Goal: Transaction & Acquisition: Purchase product/service

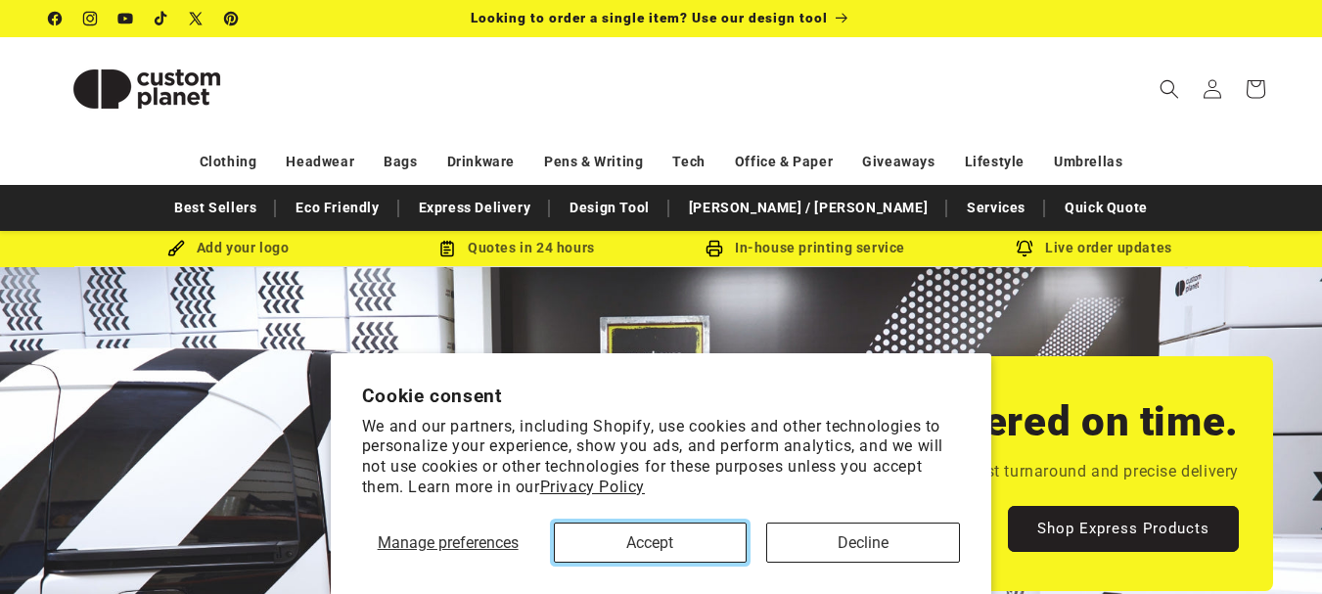
click at [712, 540] on button "Accept" at bounding box center [651, 543] width 194 height 40
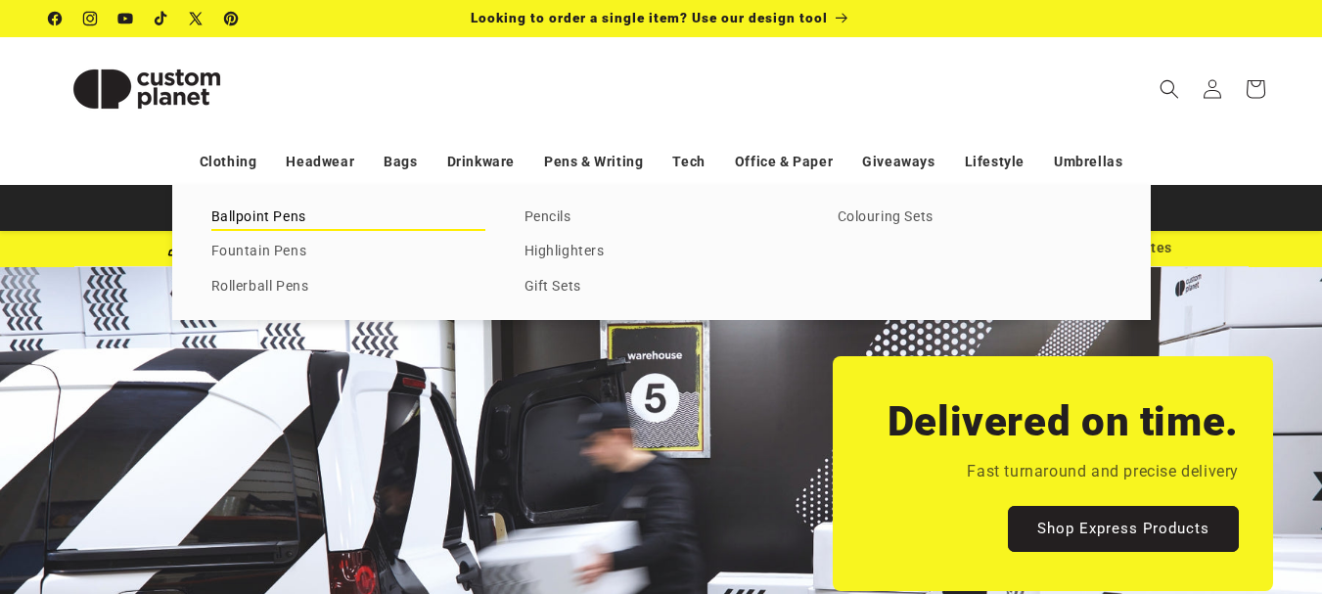
click at [275, 208] on link "Ballpoint Pens" at bounding box center [348, 218] width 274 height 26
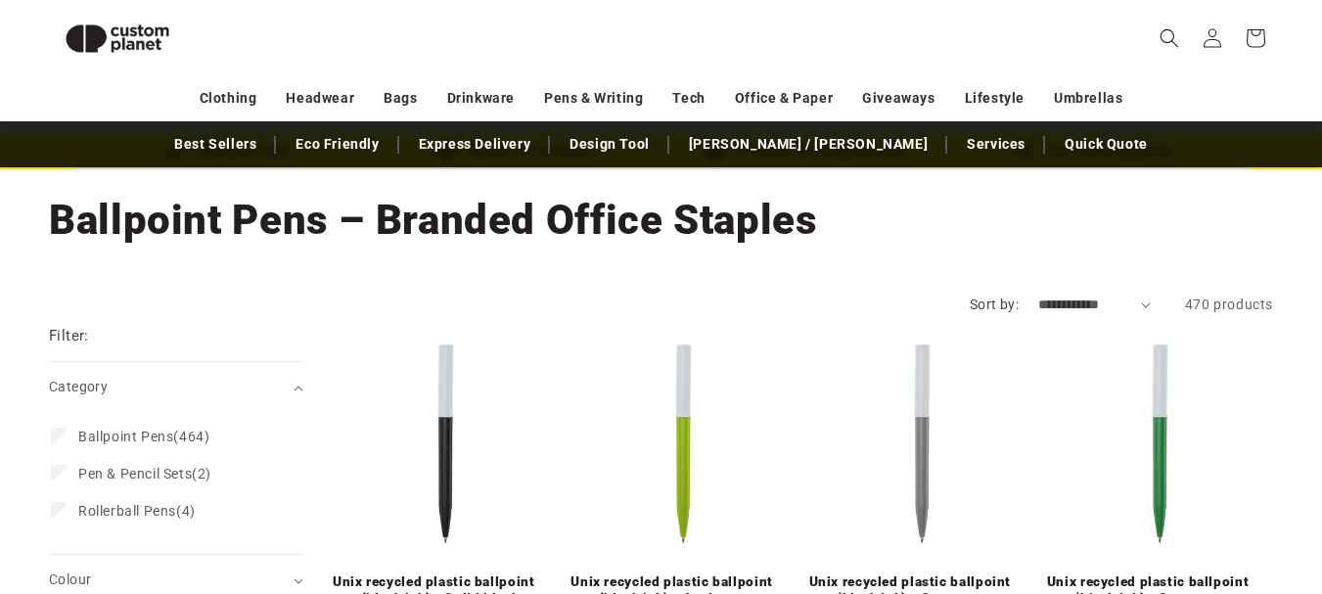
scroll to position [169, 0]
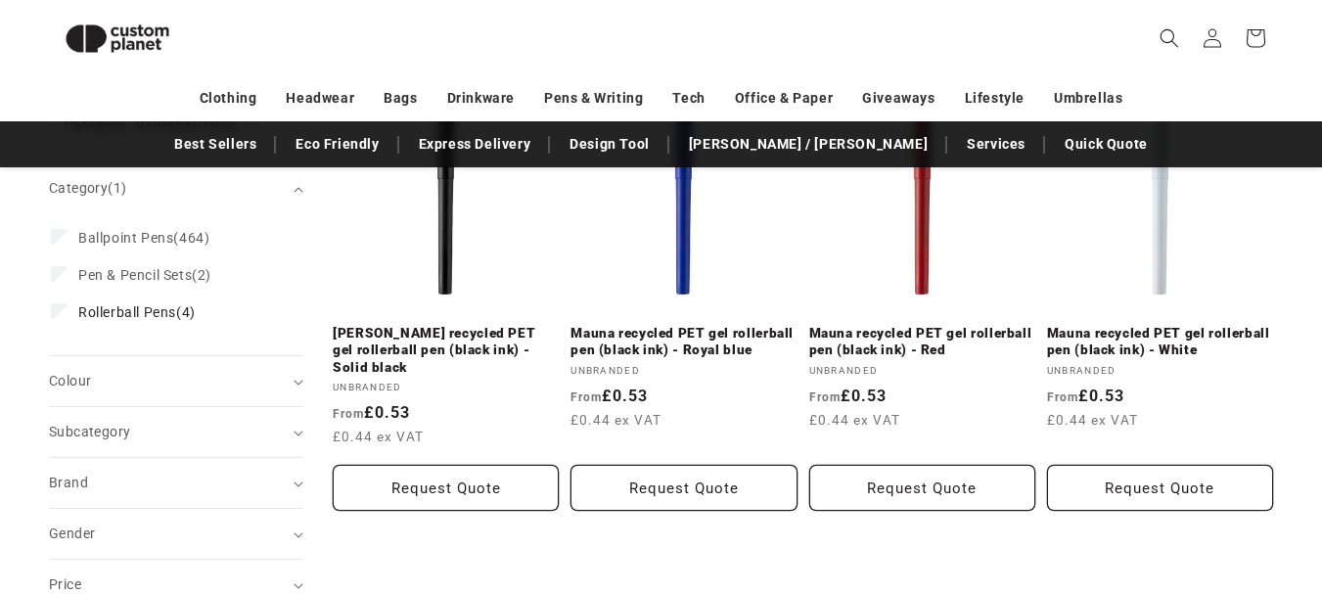
scroll to position [267, 0]
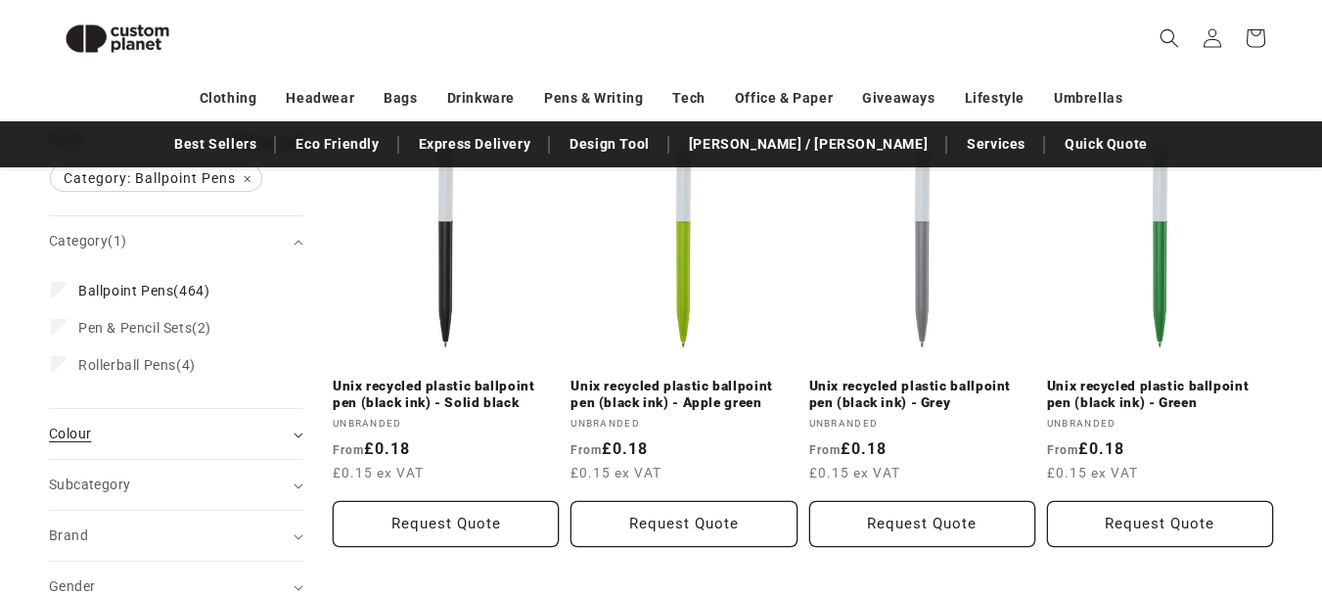
click at [294, 439] on summary "Colour (0)" at bounding box center [176, 434] width 254 height 50
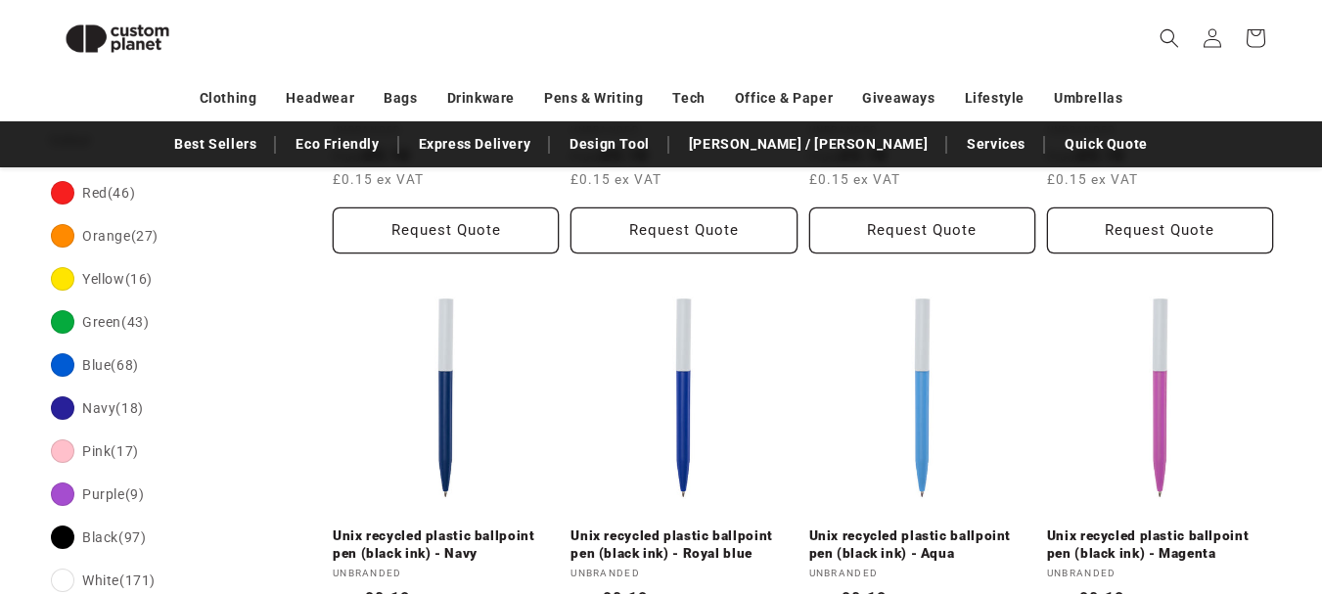
scroll to position [659, 0]
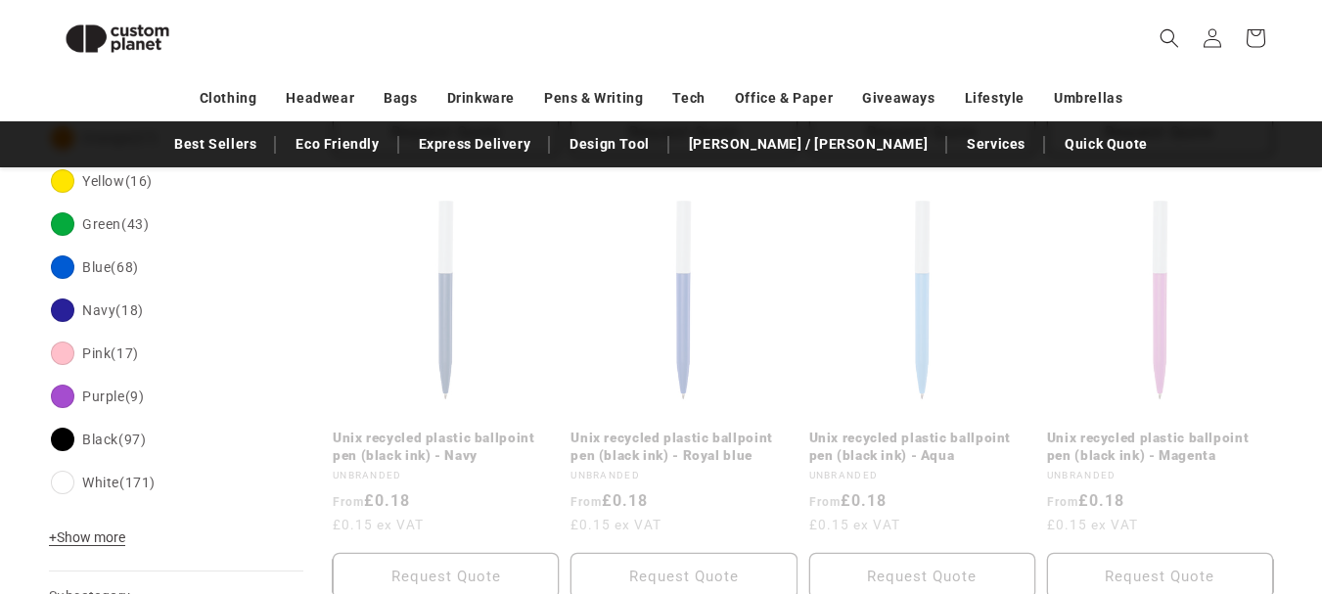
scroll to position [699, 0]
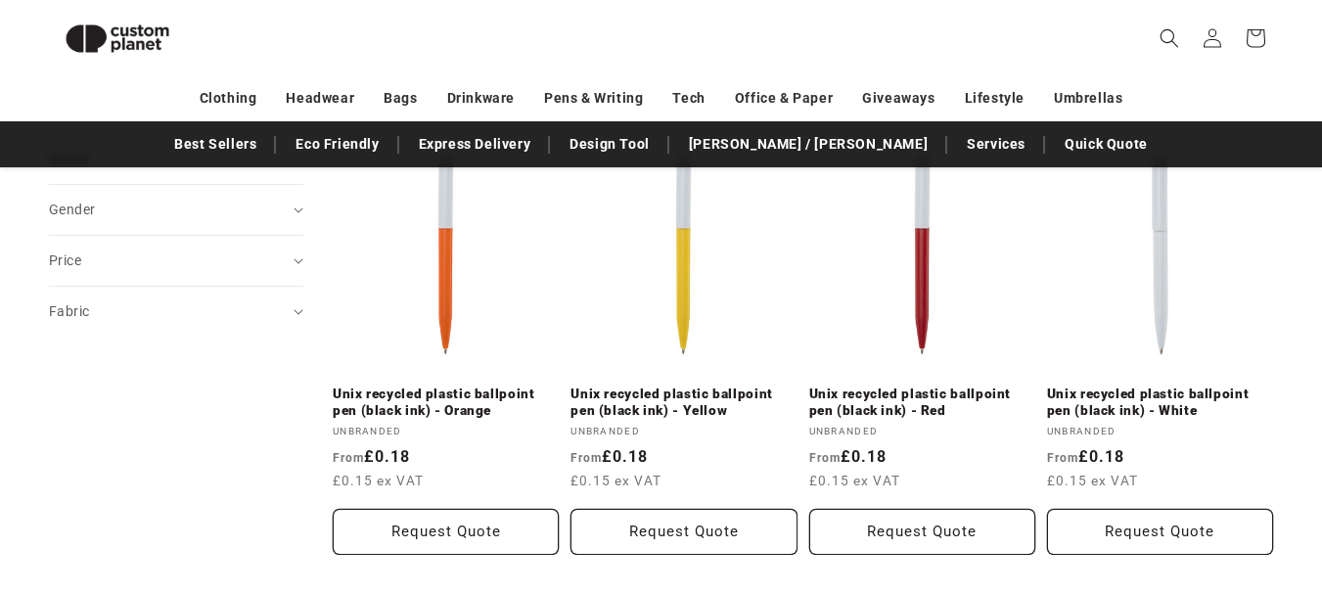
scroll to position [1148, 0]
click at [1076, 411] on link "Unix recycled plastic ballpoint pen (black ink) - White" at bounding box center [1160, 402] width 226 height 34
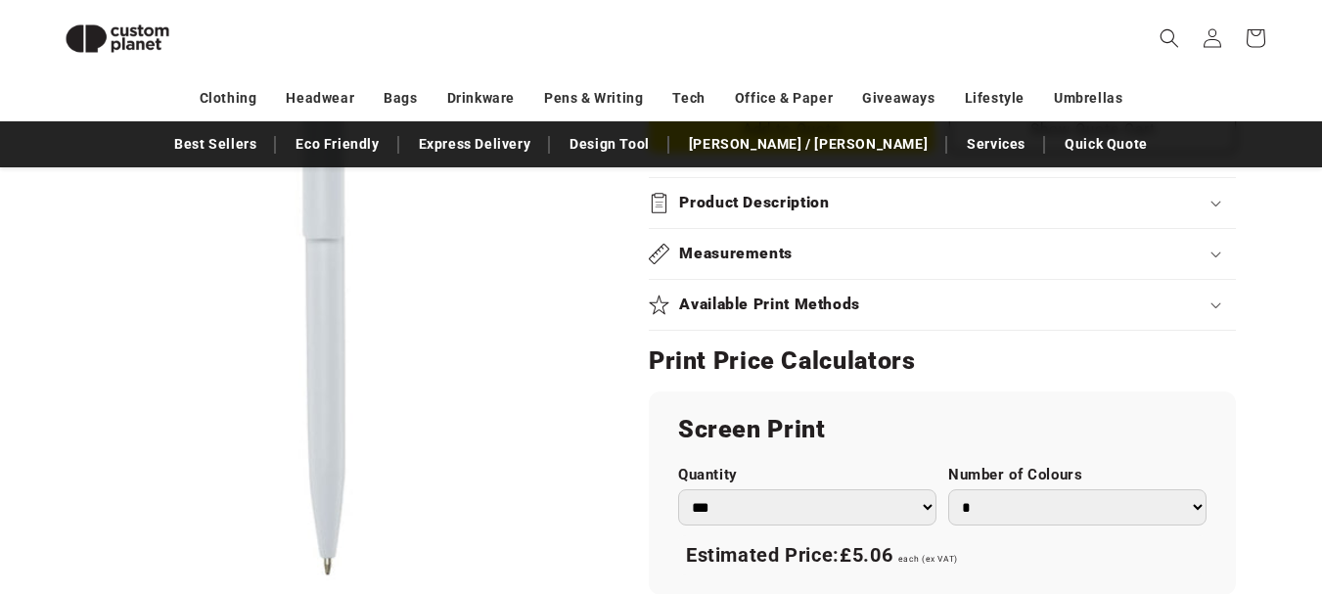
scroll to position [1051, 0]
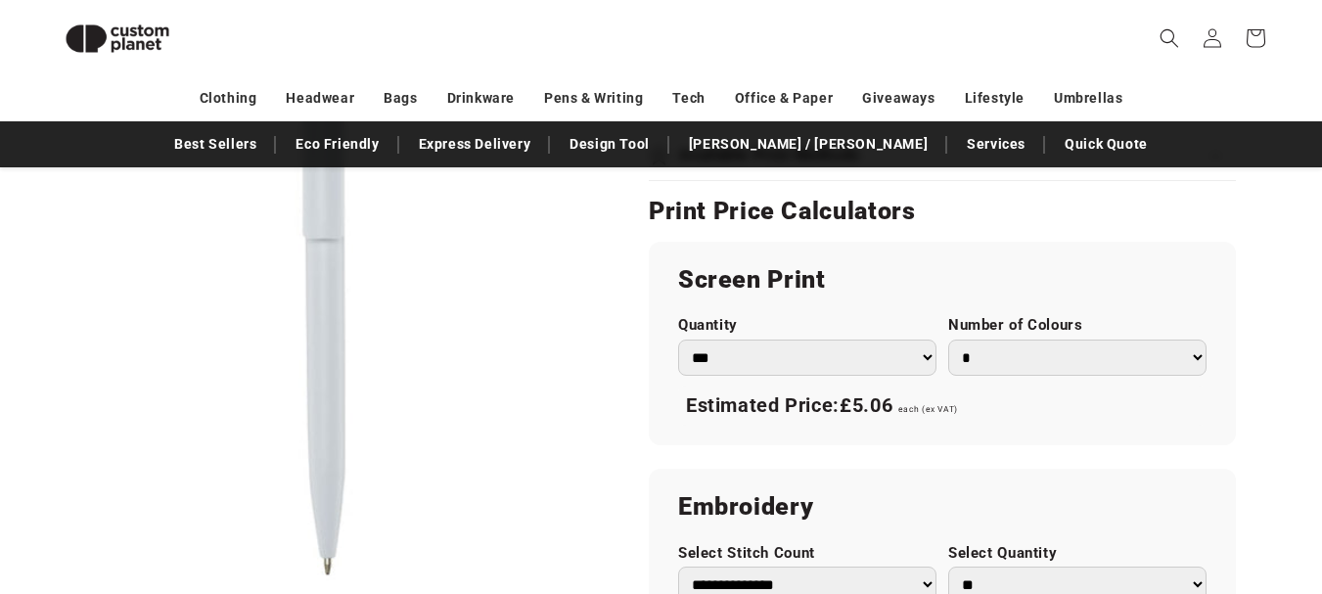
click at [928, 357] on select "*** *** *** **** **** **** ***** *****" at bounding box center [807, 358] width 258 height 36
select select "**"
click at [678, 340] on select "*** *** *** **** **** **** ***** *****" at bounding box center [807, 358] width 258 height 36
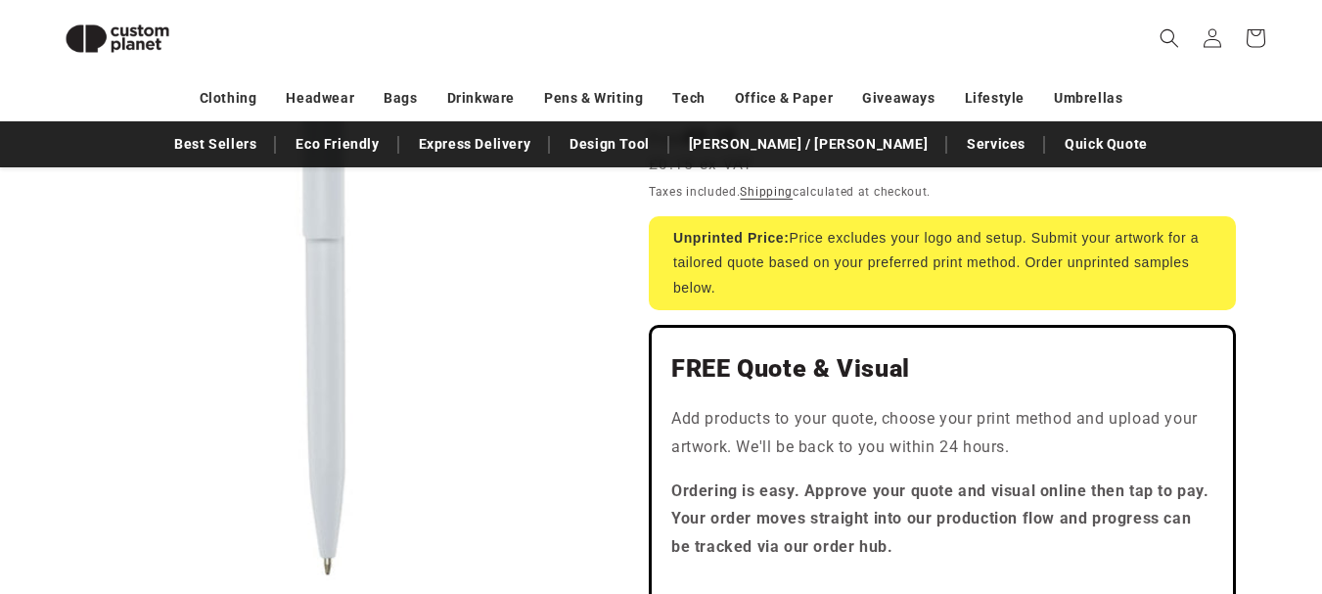
scroll to position [366, 0]
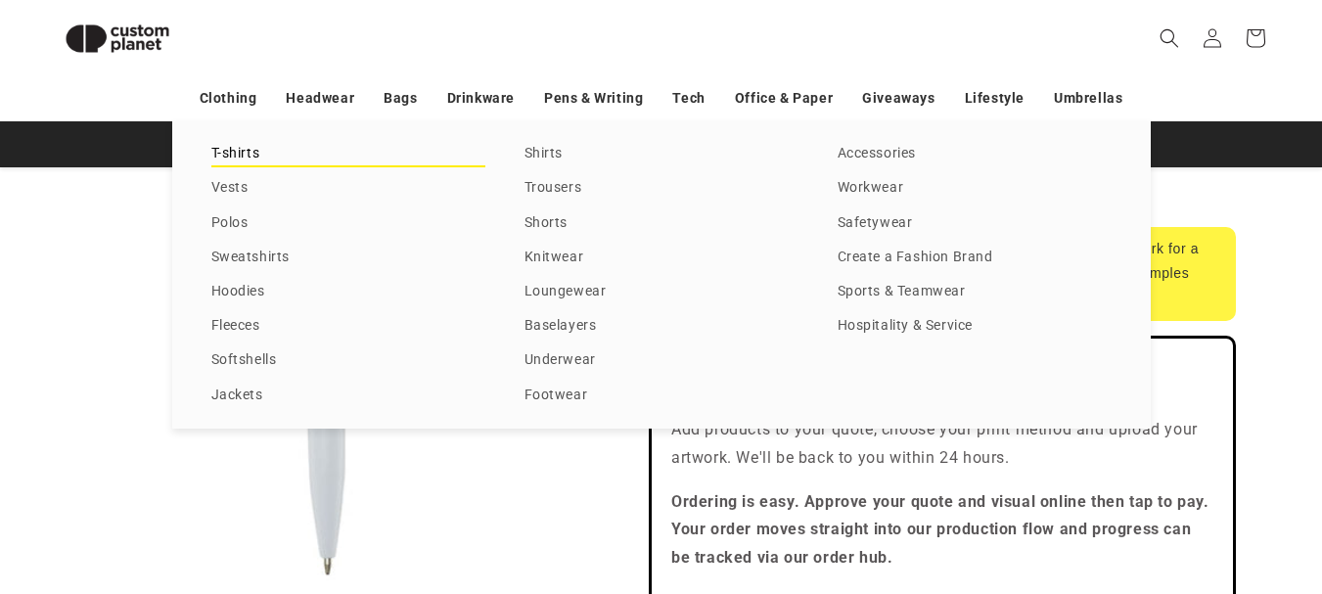
click at [222, 155] on link "T-shirts" at bounding box center [348, 154] width 274 height 26
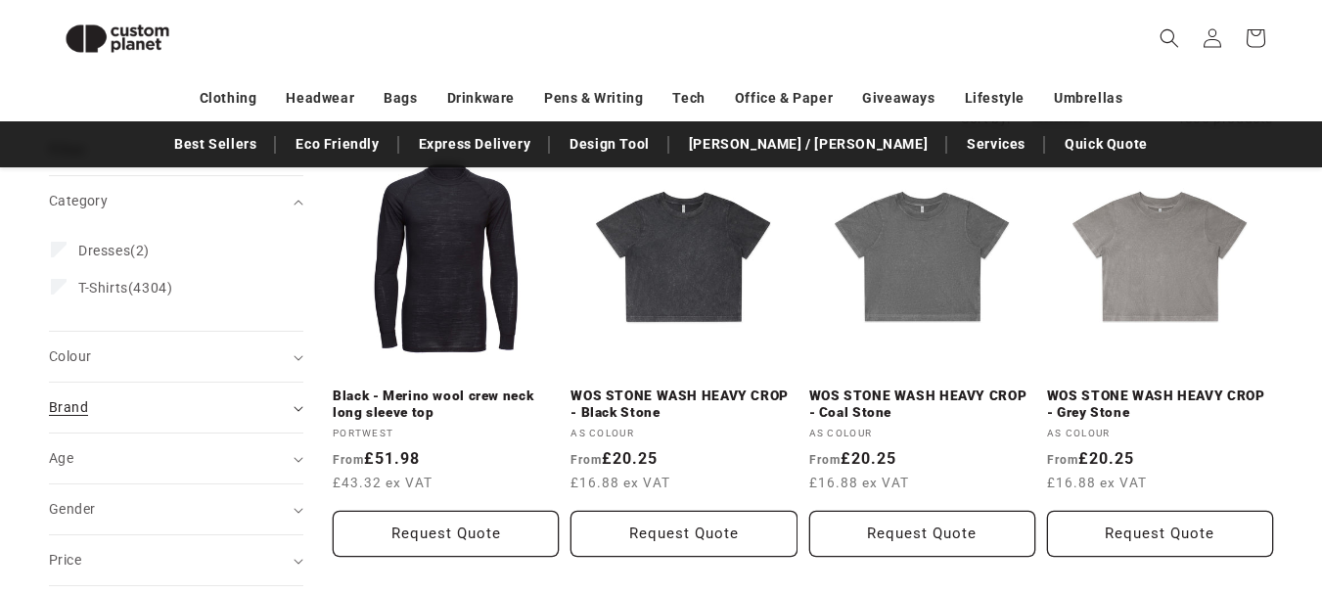
scroll to position [267, 0]
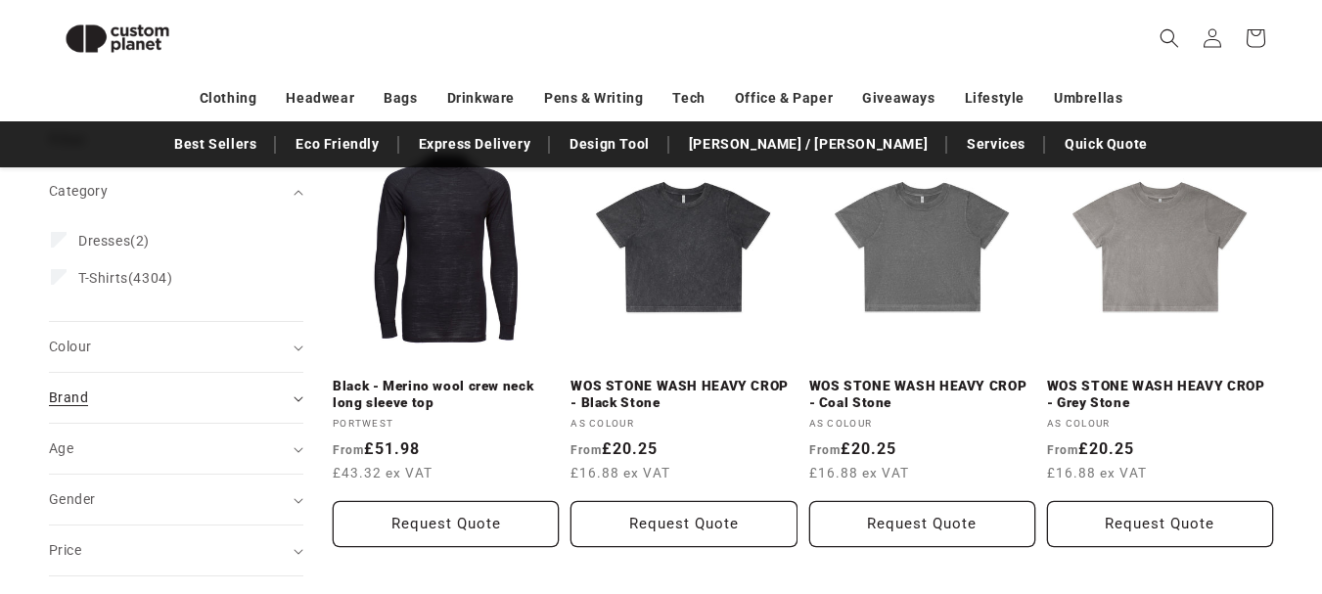
click at [301, 396] on icon "Brand (0 selected)" at bounding box center [299, 399] width 10 height 6
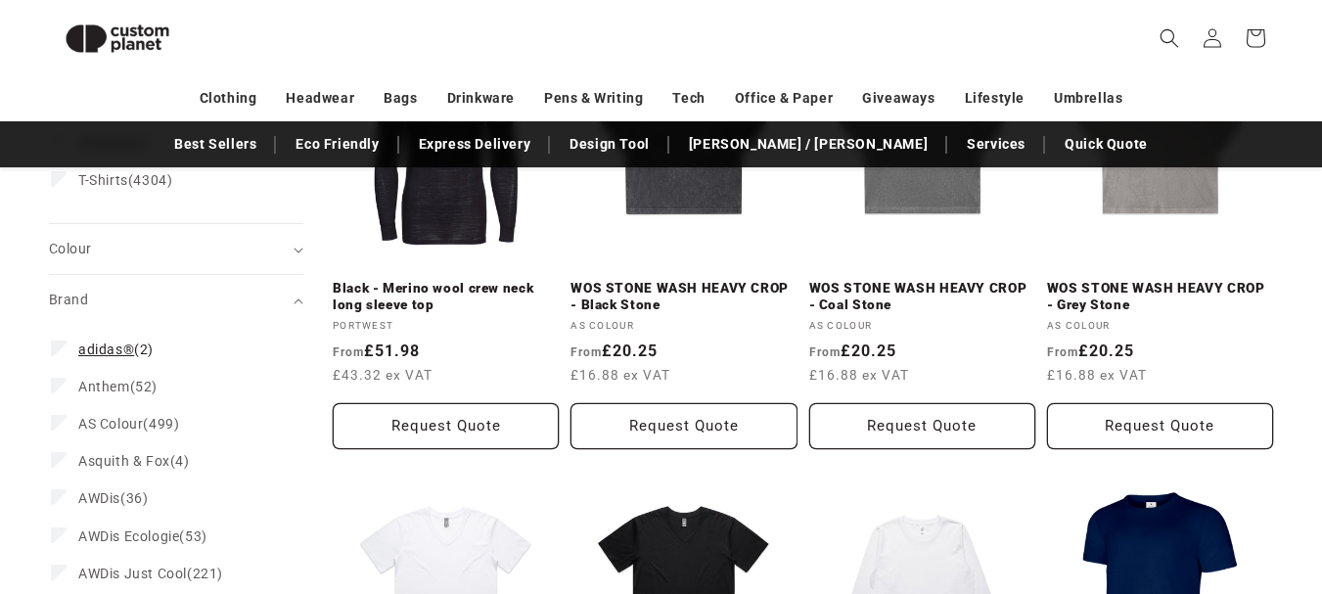
scroll to position [561, 0]
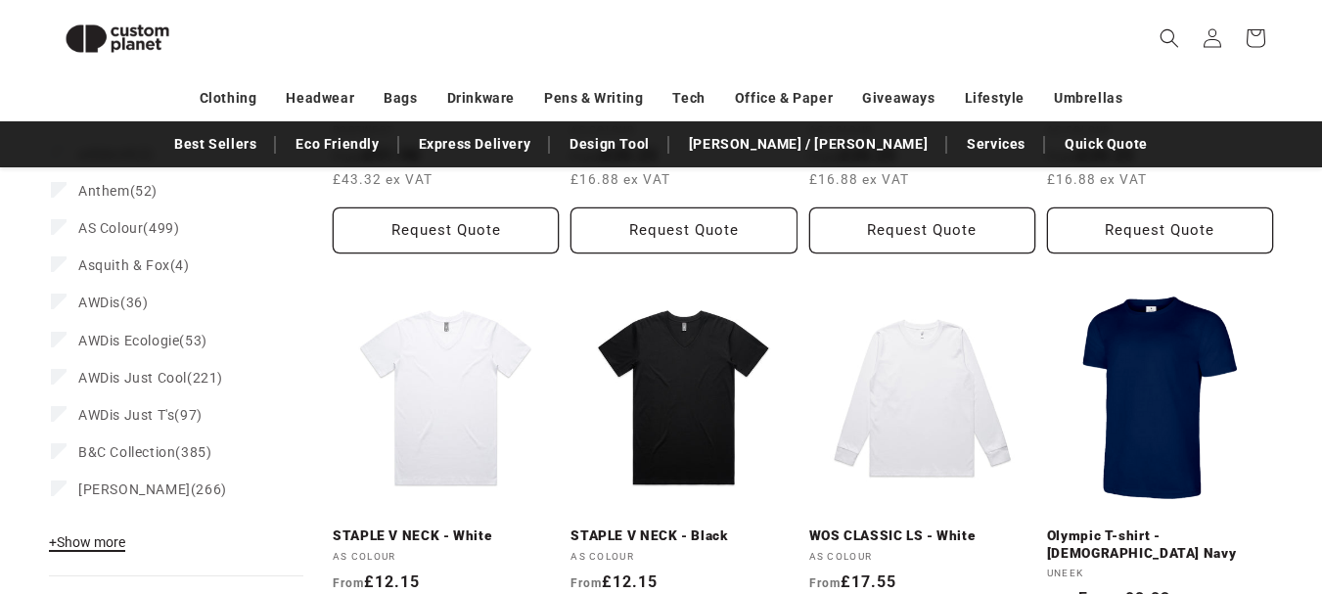
click at [112, 547] on span "+ Show more" at bounding box center [87, 542] width 76 height 16
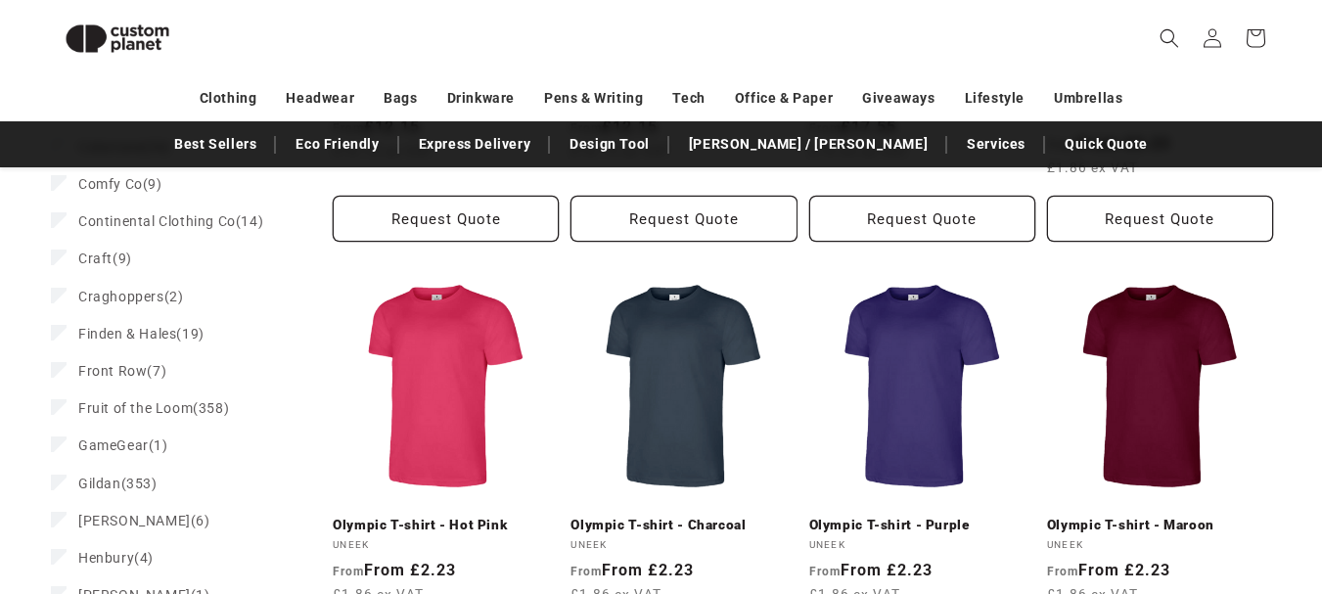
scroll to position [1050, 0]
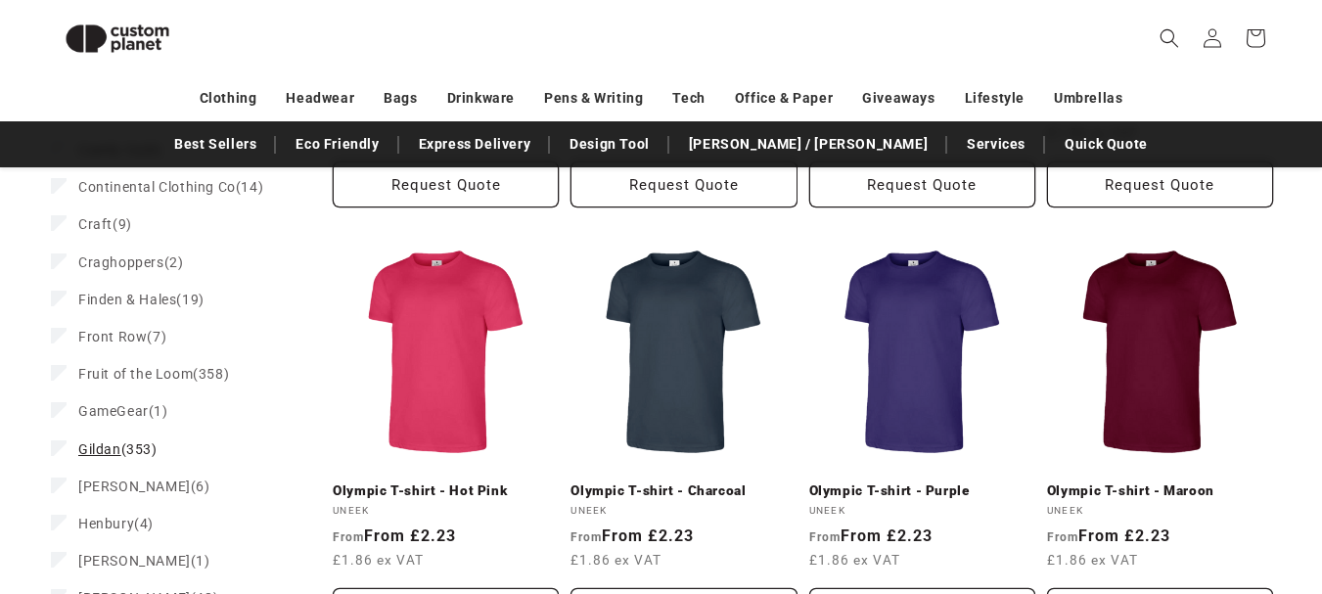
click at [116, 447] on span "Gildan" at bounding box center [99, 449] width 43 height 16
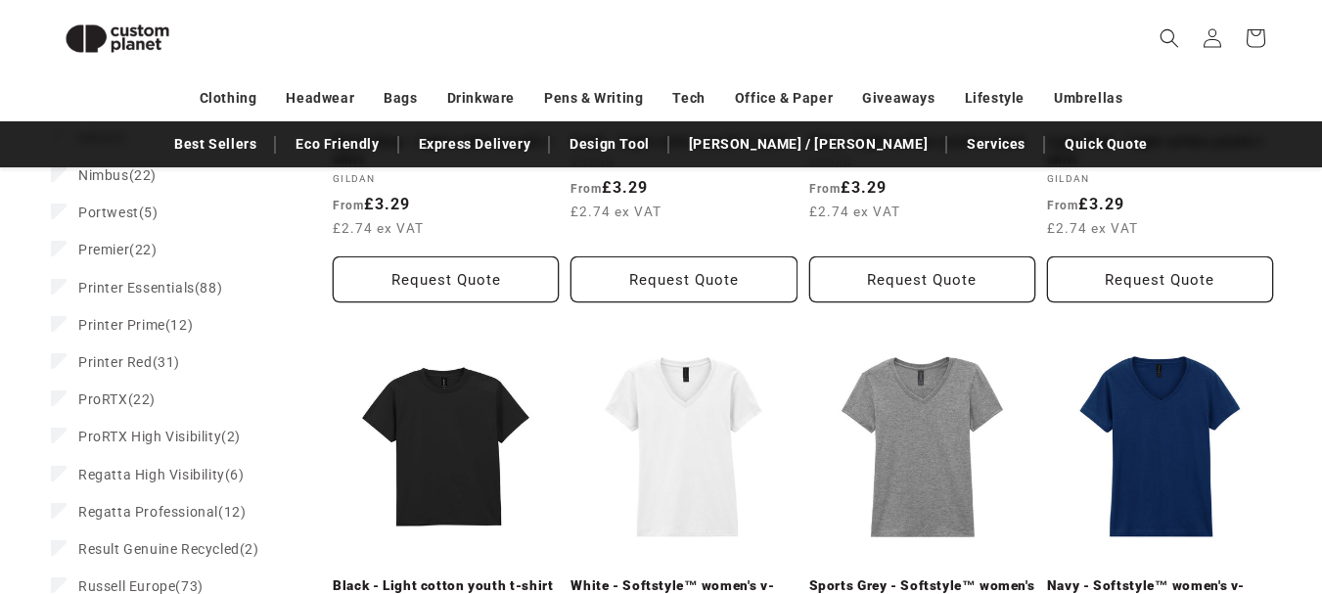
scroll to position [2153, 0]
